Goal: Task Accomplishment & Management: Complete application form

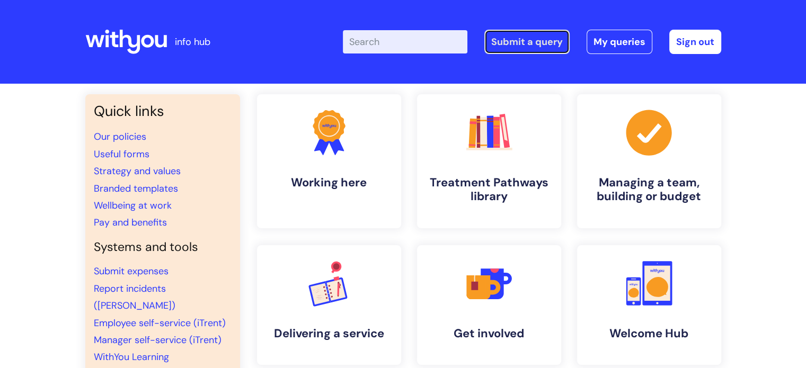
click at [524, 46] on link "Submit a query" at bounding box center [526, 42] width 85 height 24
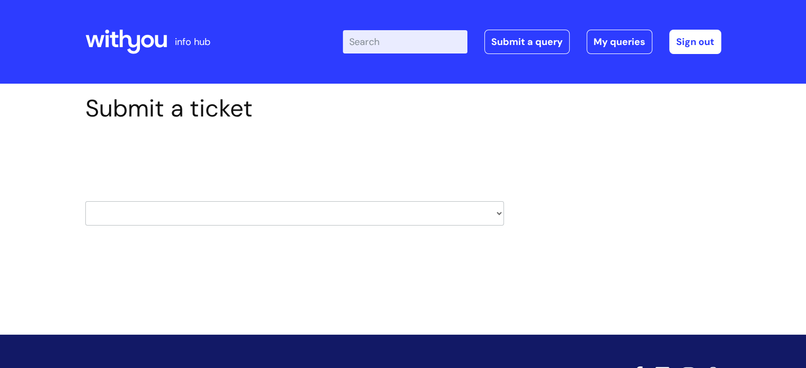
click at [143, 216] on select "HR / People IT and Support Clinical Drug Alerts Finance Accounts Data Support T…" at bounding box center [294, 213] width 419 height 24
select select "it_and_support"
click at [85, 201] on select "HR / People IT and Support Clinical Drug Alerts Finance Accounts Data Support T…" at bounding box center [294, 213] width 419 height 24
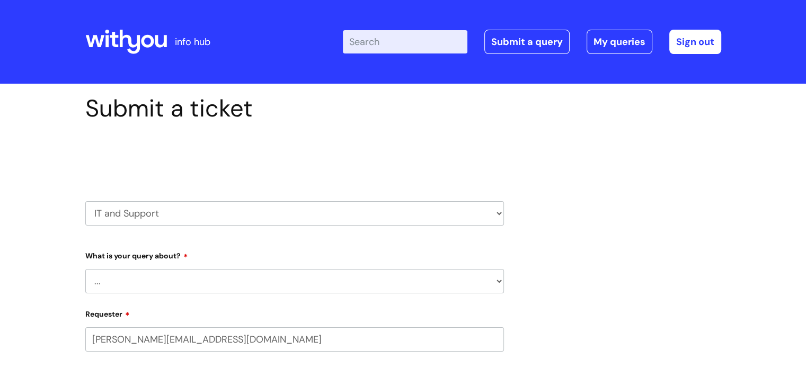
select select "80004286532"
click at [146, 278] on select "... Mobile Phone Reset & MFA Accounts, Starters and Leavers IT Hardware issue I…" at bounding box center [294, 281] width 419 height 24
click at [85, 269] on select "... Mobile Phone Reset & MFA Accounts, Starters and Leavers IT Hardware issue I…" at bounding box center [294, 281] width 419 height 24
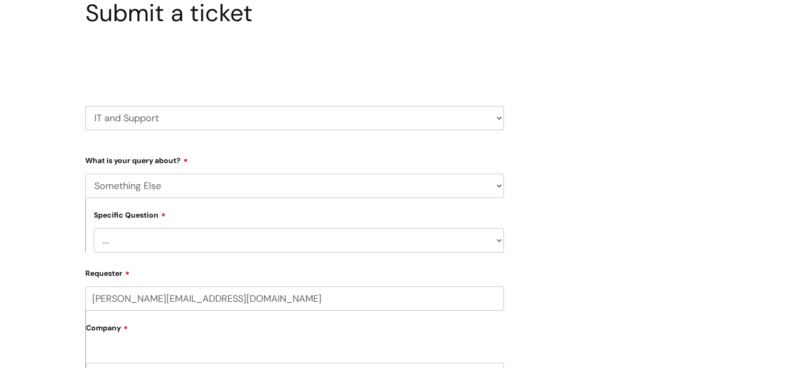
scroll to position [159, 0]
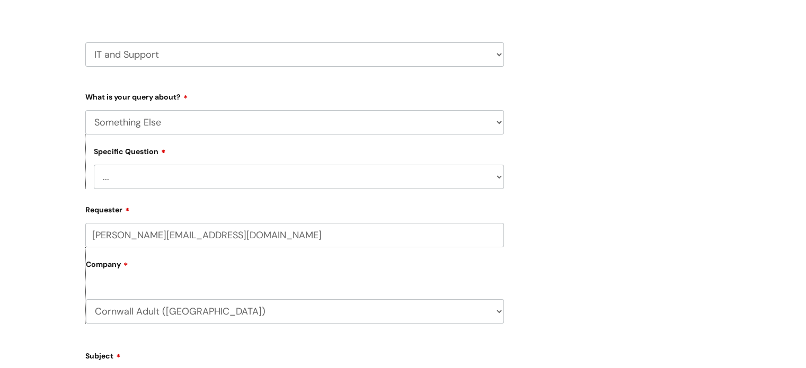
click at [135, 186] on select "... My problem is not listed" at bounding box center [299, 177] width 410 height 24
click at [157, 147] on label "Specific Question" at bounding box center [130, 151] width 72 height 11
click at [164, 125] on select "... Mobile Phone Reset & MFA Accounts, Starters and Leavers IT Hardware issue I…" at bounding box center [294, 122] width 419 height 24
select select "System/software"
click at [85, 110] on select "... Mobile Phone Reset & MFA Accounts, Starters and Leavers IT Hardware issue I…" at bounding box center [294, 122] width 419 height 24
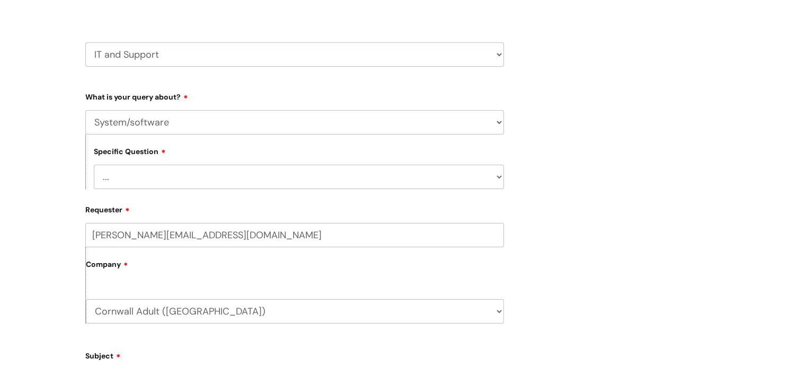
click at [148, 182] on select "... Halo PCMIS Iaptus NHS Email CJSM Email Mitel Another System Google (Workspa…" at bounding box center [299, 177] width 410 height 24
select select "Google (Workspace)"
click at [94, 165] on select "... Halo PCMIS Iaptus NHS Email CJSM Email Mitel Another System Google (Workspa…" at bounding box center [299, 177] width 410 height 24
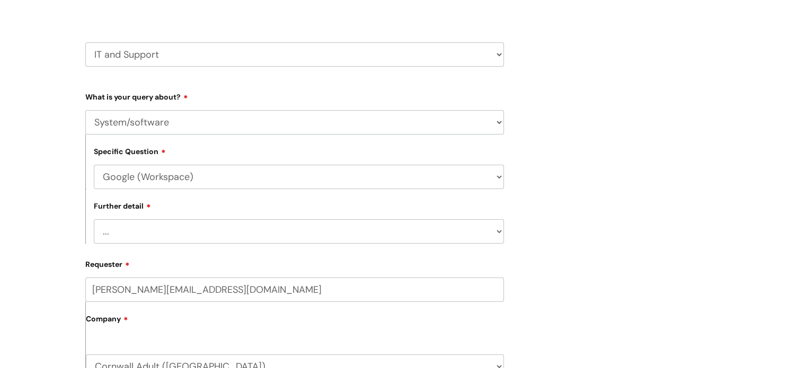
click at [37, 188] on div "Submit a ticket Select issue type HR / People IT and Support Clinical Drug Aler…" at bounding box center [403, 355] width 806 height 861
click at [180, 218] on div "Further detail ... I’d like to add/remove user(s) to a shared email inbox I’d l…" at bounding box center [294, 216] width 419 height 55
click at [175, 234] on select "... I’d like to add/remove user(s) to a shared email inbox I’d like to add/remo…" at bounding box center [299, 231] width 410 height 24
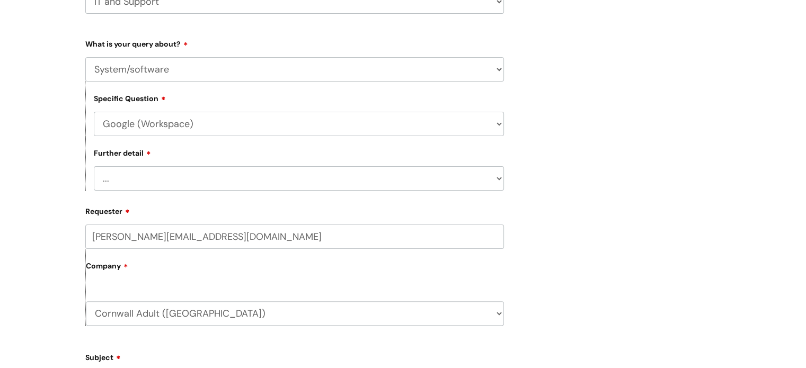
click at [217, 176] on select "... I’d like to add/remove user(s) to a shared email inbox I’d like to add/remo…" at bounding box center [299, 178] width 410 height 24
select select "I need some help with Google Docs, Sheets, Meet, Forms or Gmail"
click at [94, 167] on select "... I’d like to add/remove user(s) to a shared email inbox I’d like to add/remo…" at bounding box center [299, 178] width 410 height 24
click at [43, 253] on div "Submit a ticket Select issue type HR / People IT and Support Clinical Drug Aler…" at bounding box center [403, 302] width 806 height 861
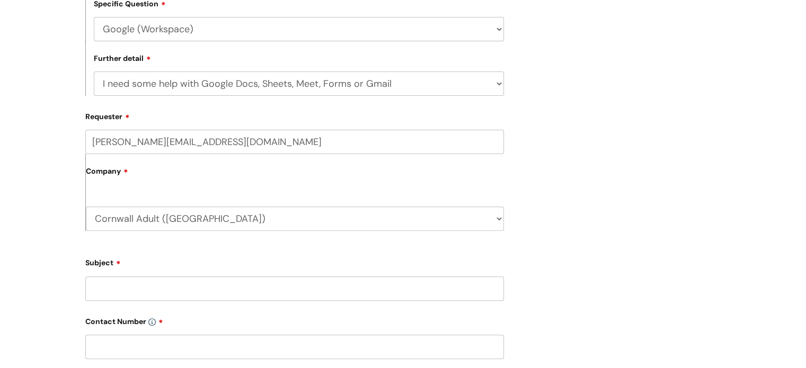
scroll to position [318, 0]
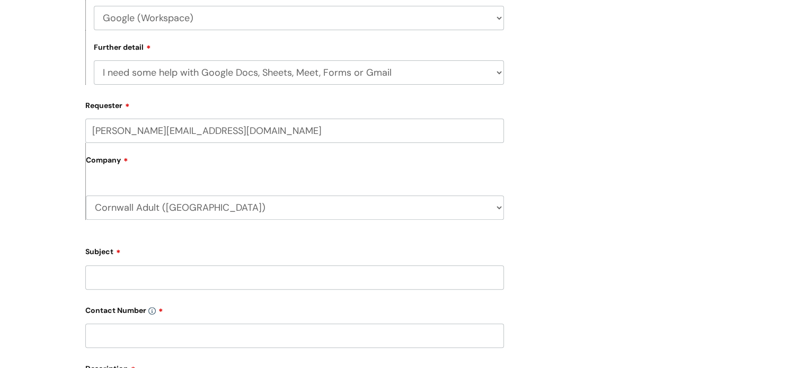
click at [127, 280] on input "Subject" at bounding box center [294, 277] width 419 height 24
type input "Missing file, deleted?"
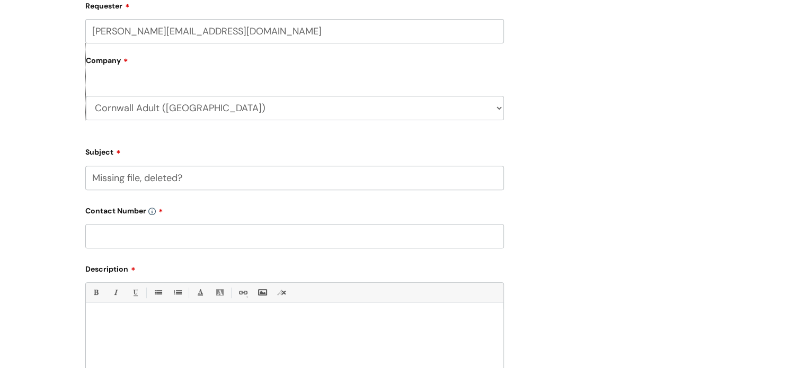
scroll to position [424, 0]
